Goal: Task Accomplishment & Management: Use online tool/utility

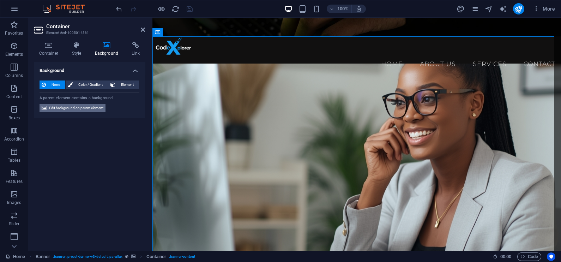
click at [91, 104] on span "Edit background on parent element" at bounding box center [76, 108] width 54 height 8
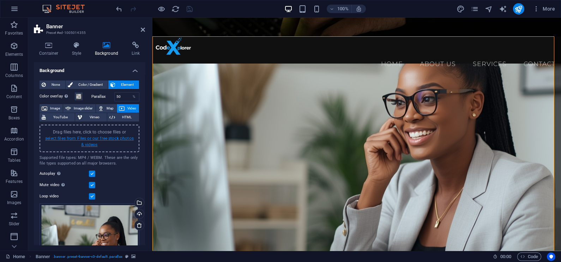
click at [117, 139] on link "select files from Files or our free stock photos & videos" at bounding box center [89, 141] width 89 height 11
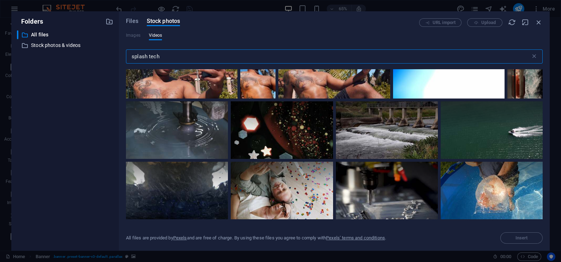
scroll to position [101, 0]
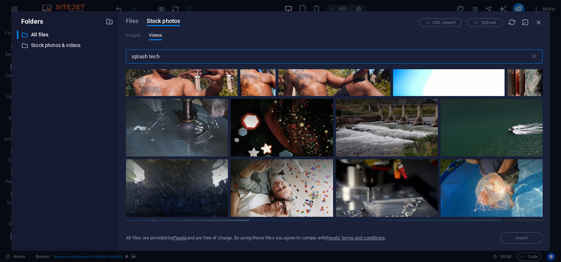
click at [162, 55] on input "splash tech" at bounding box center [328, 56] width 405 height 14
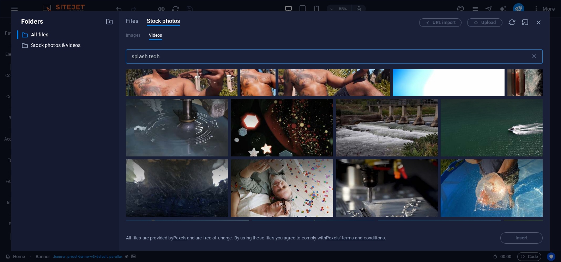
click at [162, 55] on input "splash tech" at bounding box center [328, 56] width 405 height 14
paste input "savvy video with dark background eye catching interesting video of cyber networ…"
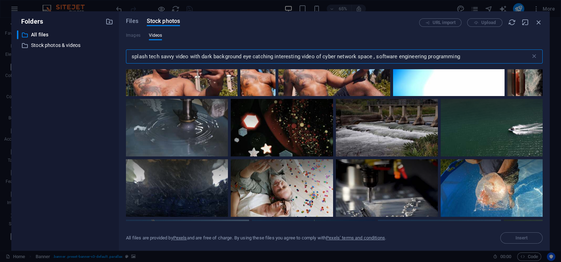
click at [166, 56] on input "splash tech savvy video with dark background eye catching interesting video of …" at bounding box center [328, 56] width 405 height 14
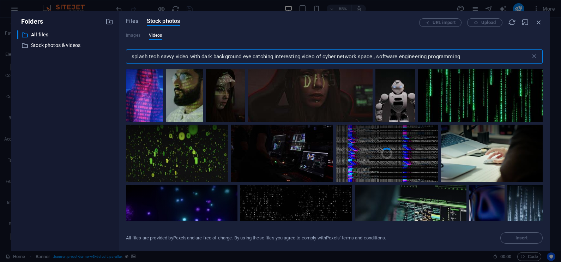
scroll to position [147, 0]
type input "splash tech savvy video with dark background eye catching interesting video of …"
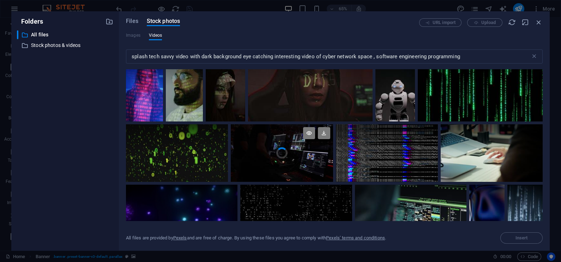
click at [267, 150] on div at bounding box center [282, 138] width 102 height 29
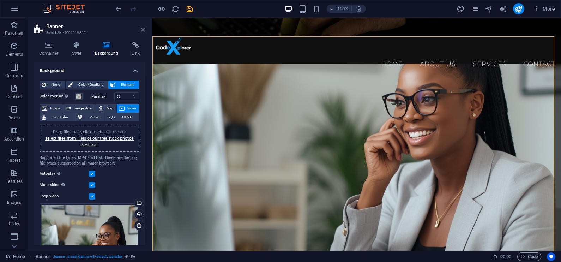
click at [142, 30] on icon at bounding box center [143, 30] width 4 height 6
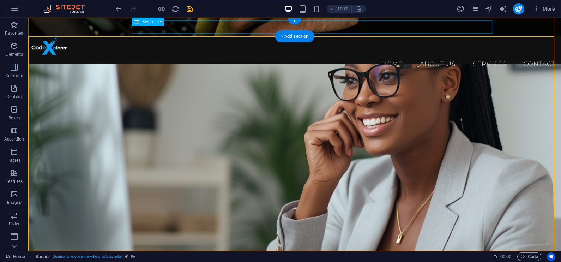
click at [188, 55] on nav "Home About Us Services Contact" at bounding box center [294, 64] width 533 height 18
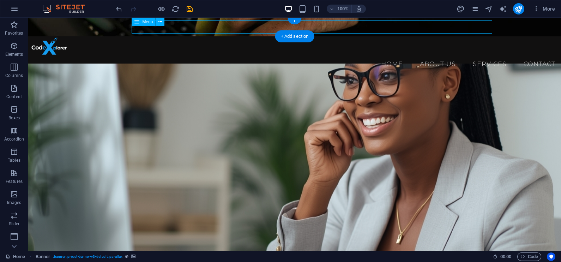
drag, startPoint x: 188, startPoint y: 25, endPoint x: 208, endPoint y: 43, distance: 26.5
click at [188, 55] on nav "Home About Us Services Contact" at bounding box center [294, 64] width 533 height 18
select select
select select "1"
select select
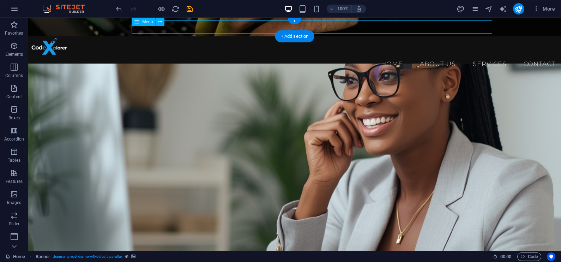
select select "2"
select select
select select "3"
select select
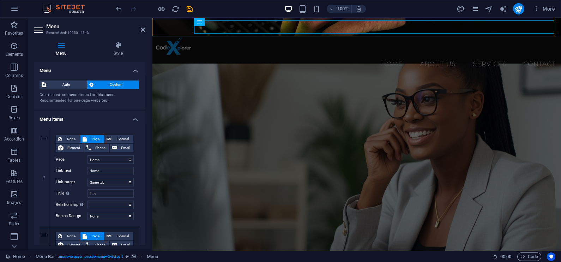
click at [57, 25] on h2 "Menu" at bounding box center [95, 26] width 99 height 6
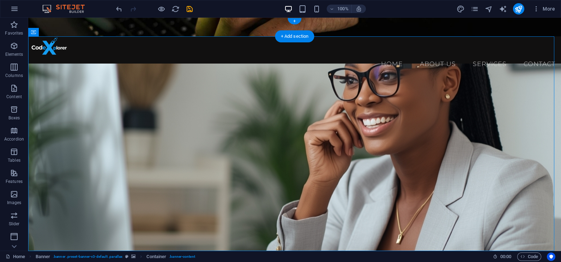
click at [42, 22] on figure at bounding box center [294, 27] width 533 height 19
drag, startPoint x: 14, startPoint y: 4, endPoint x: 42, endPoint y: 22, distance: 33.5
click at [0, 0] on div "Menu Bar" at bounding box center [0, 0] width 0 height 0
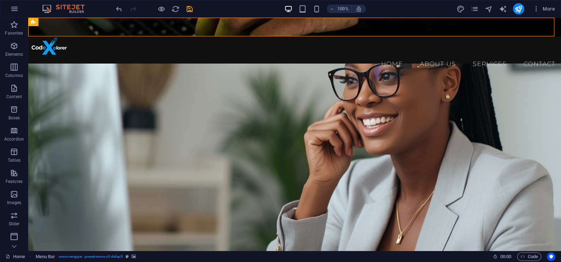
click at [42, 22] on div "Menu Bar" at bounding box center [35, 22] width 15 height 9
click at [42, 22] on span "Menu Bar" at bounding box center [47, 22] width 18 height 4
select select "header"
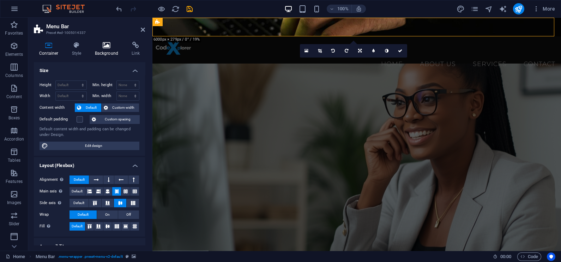
click at [106, 48] on icon at bounding box center [107, 45] width 34 height 7
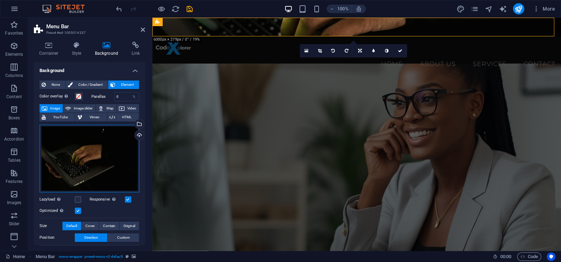
click at [84, 149] on div "Drag files here, click to choose files or select files from Files or our free s…" at bounding box center [90, 159] width 100 height 68
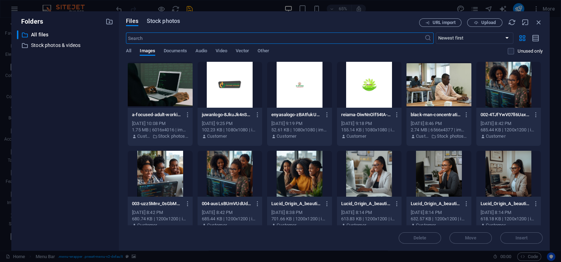
click at [157, 21] on span "Stock photos" at bounding box center [163, 21] width 33 height 8
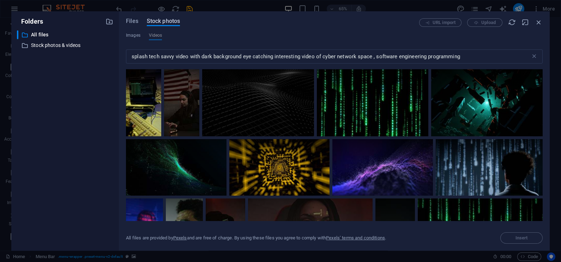
click at [157, 21] on span "Stock photos" at bounding box center [163, 21] width 33 height 8
click at [250, 102] on video "Your browser does not support the video tag." at bounding box center [257, 102] width 111 height 67
click at [519, 237] on span "Insert" at bounding box center [521, 238] width 12 height 4
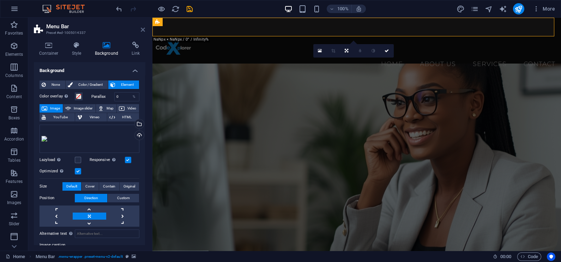
click at [143, 28] on icon at bounding box center [143, 30] width 4 height 6
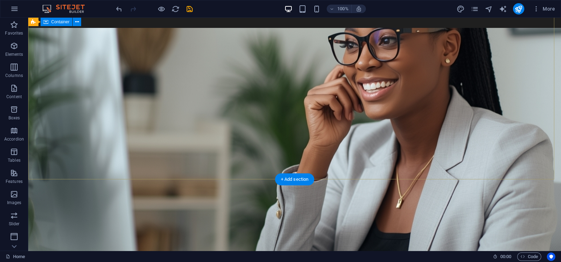
scroll to position [0, 0]
